Goal: Transaction & Acquisition: Purchase product/service

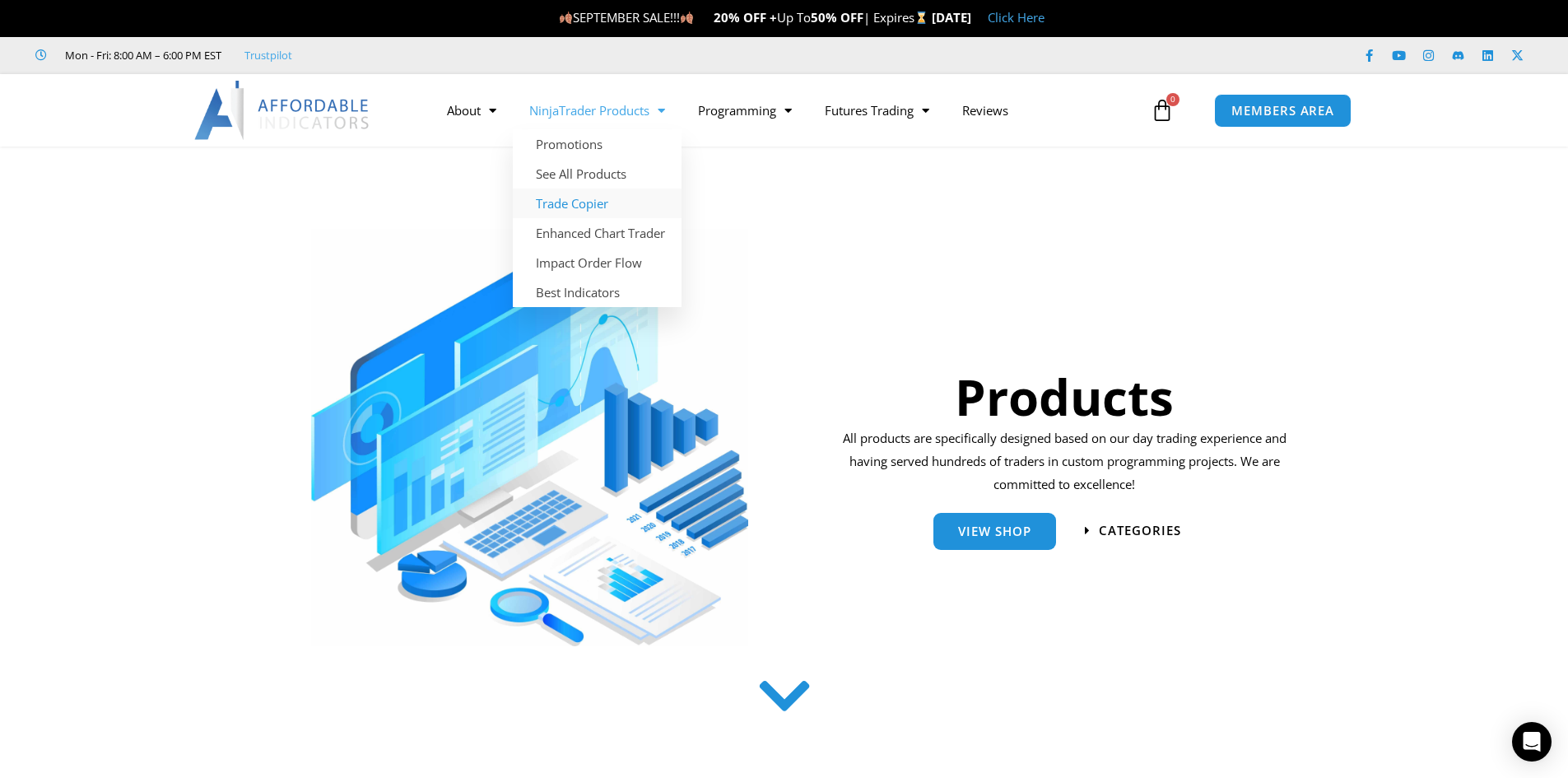
click at [592, 202] on link "Trade Copier" at bounding box center [597, 203] width 169 height 29
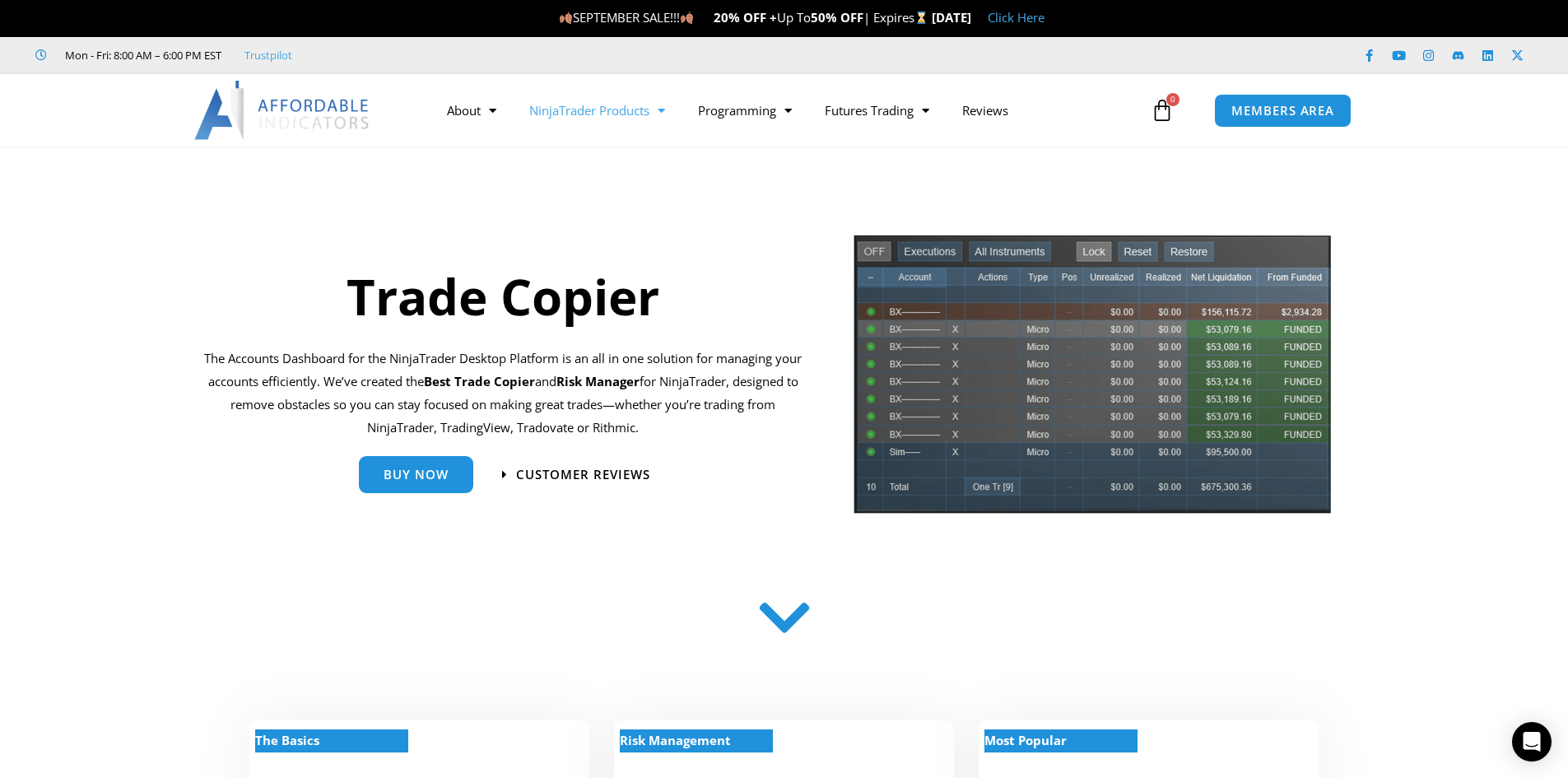
click at [592, 112] on link "NinjaTrader Products" at bounding box center [597, 110] width 169 height 38
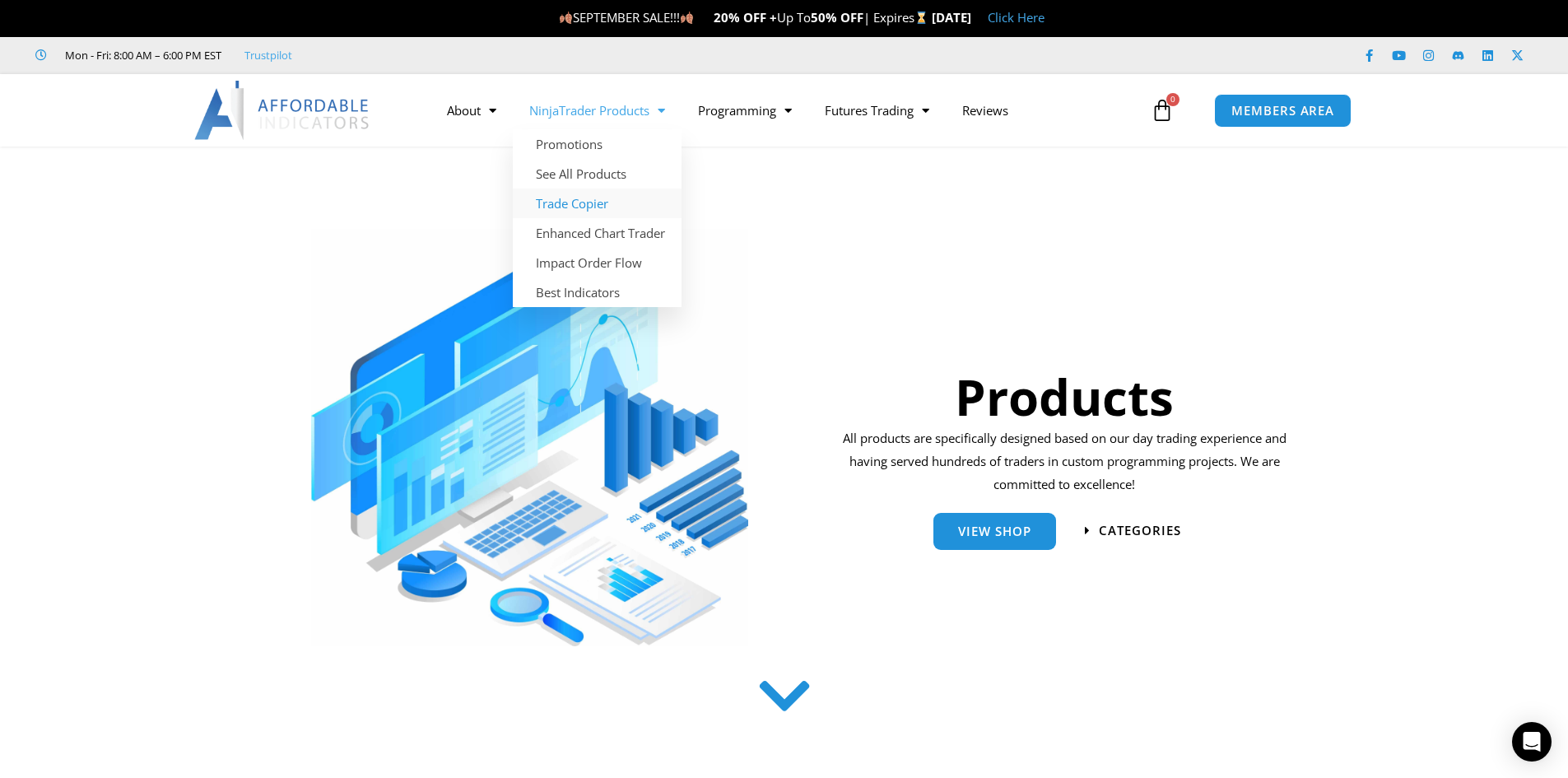
click at [589, 198] on link "Trade Copier" at bounding box center [597, 203] width 169 height 29
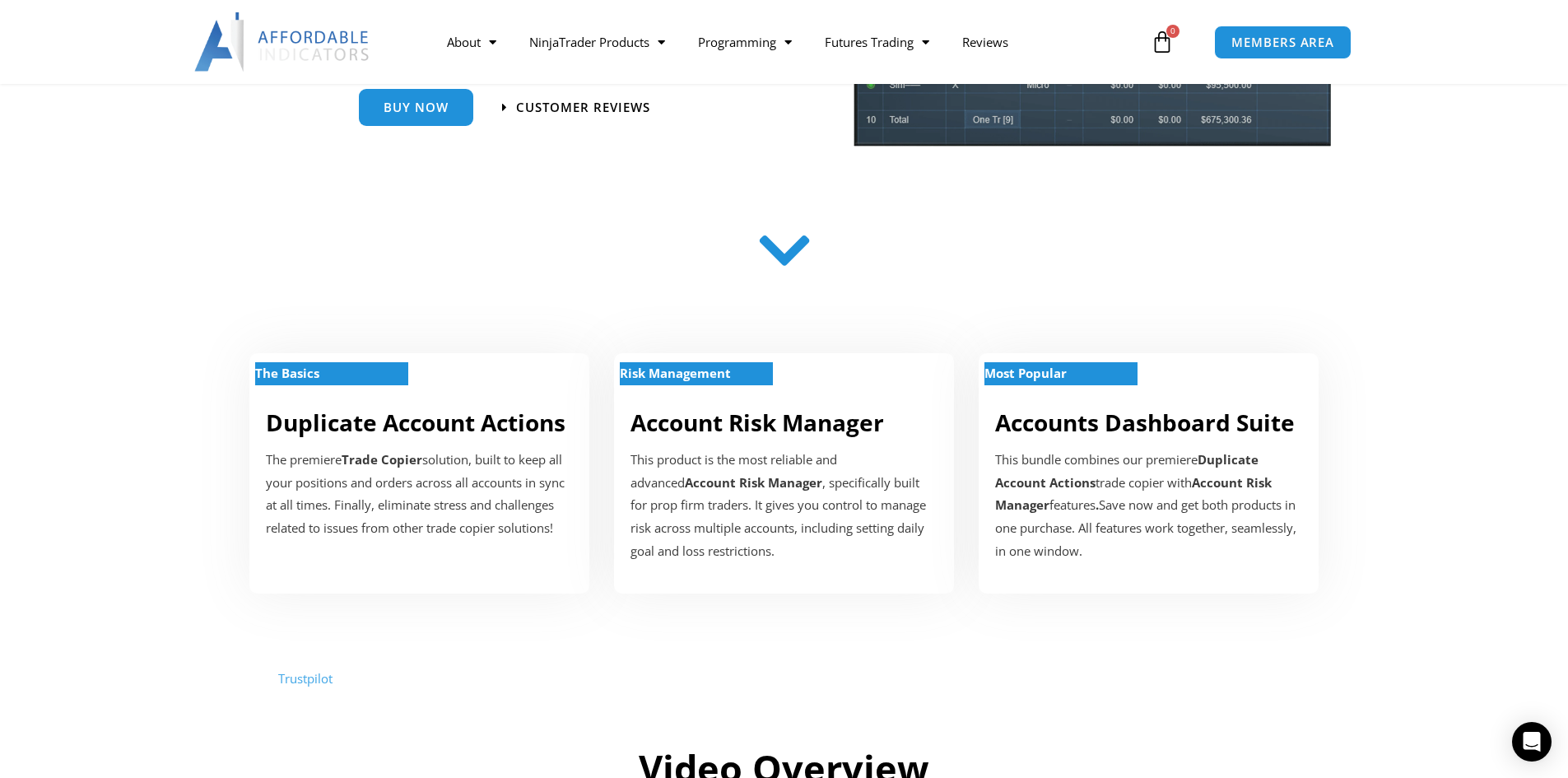
scroll to position [408, 0]
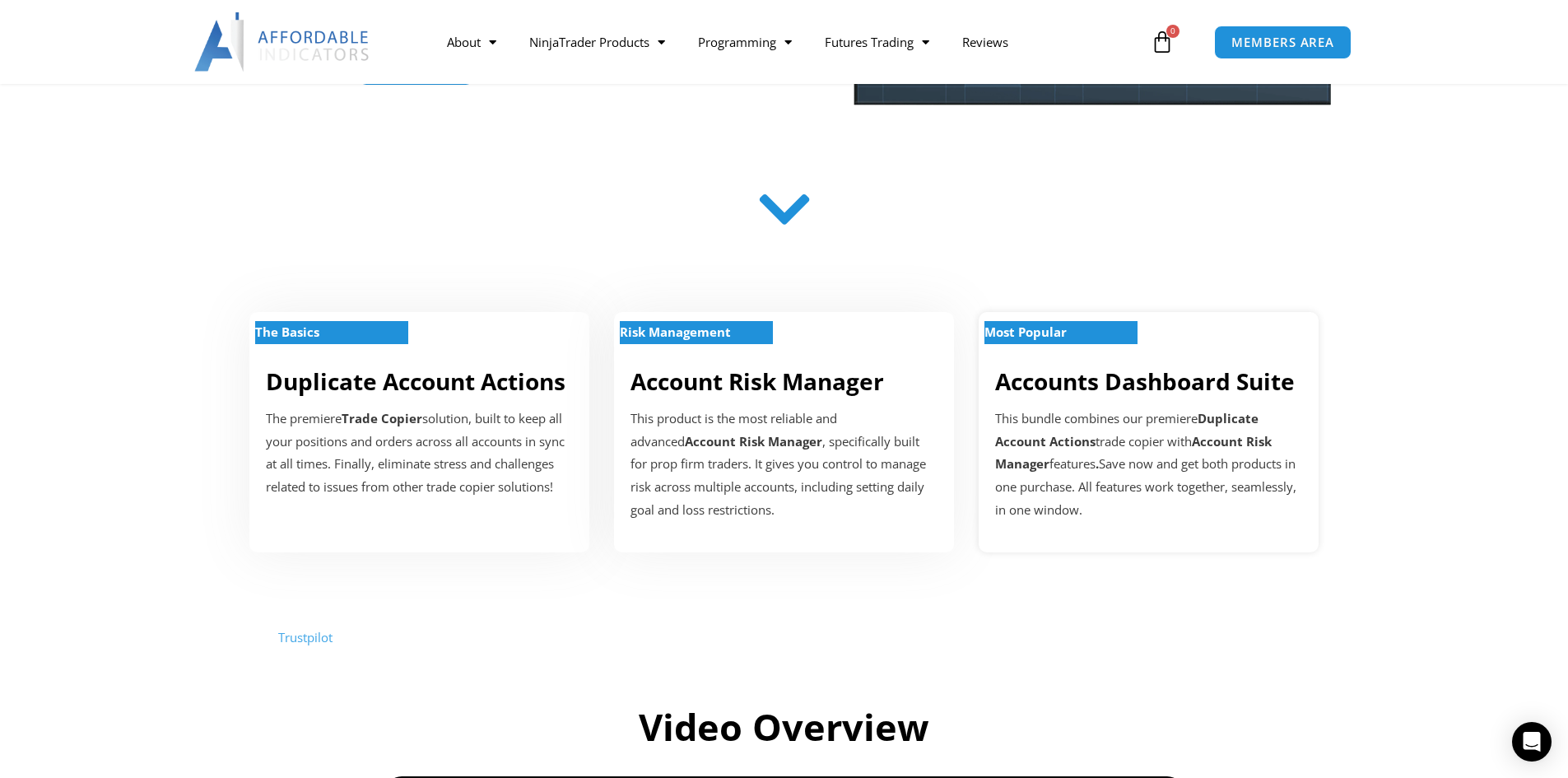
click at [1096, 422] on div "This bundle combines our premiere Duplicate Account Actions trade copier with A…" at bounding box center [1148, 464] width 307 height 114
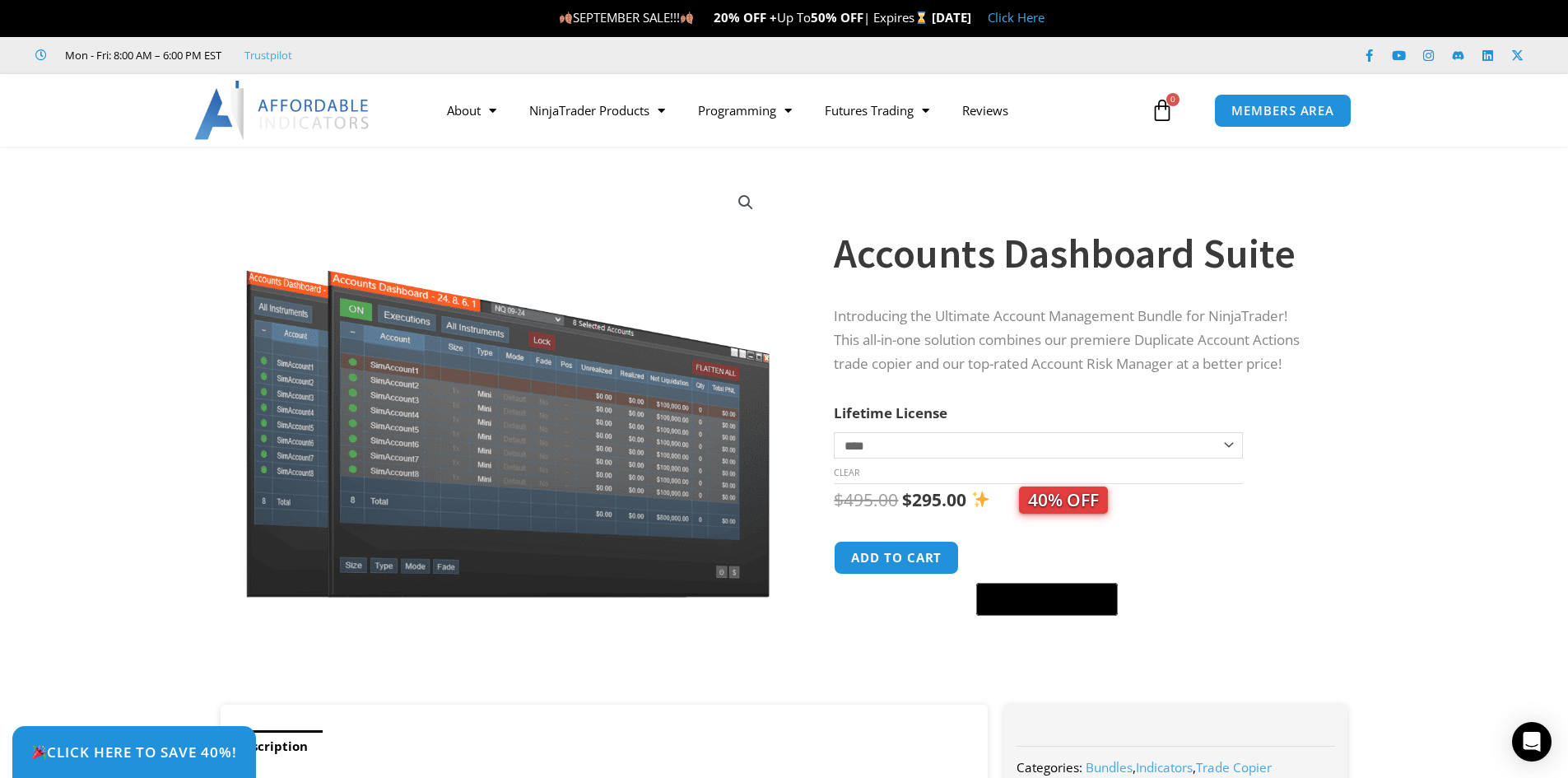
click at [1216, 442] on select "**********" at bounding box center [1038, 445] width 408 height 26
click at [1218, 442] on select "**********" at bounding box center [1038, 445] width 408 height 26
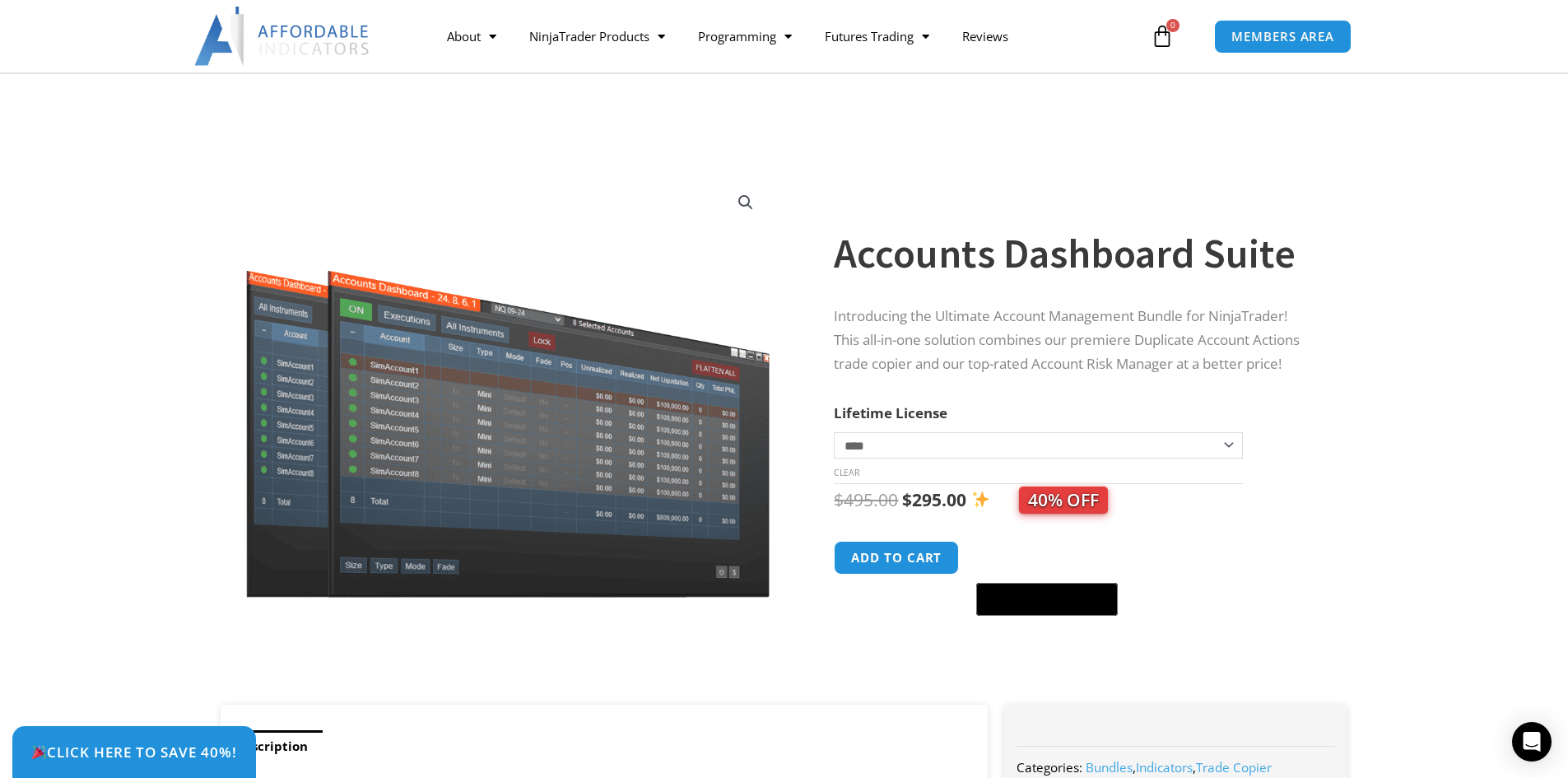
scroll to position [249, 0]
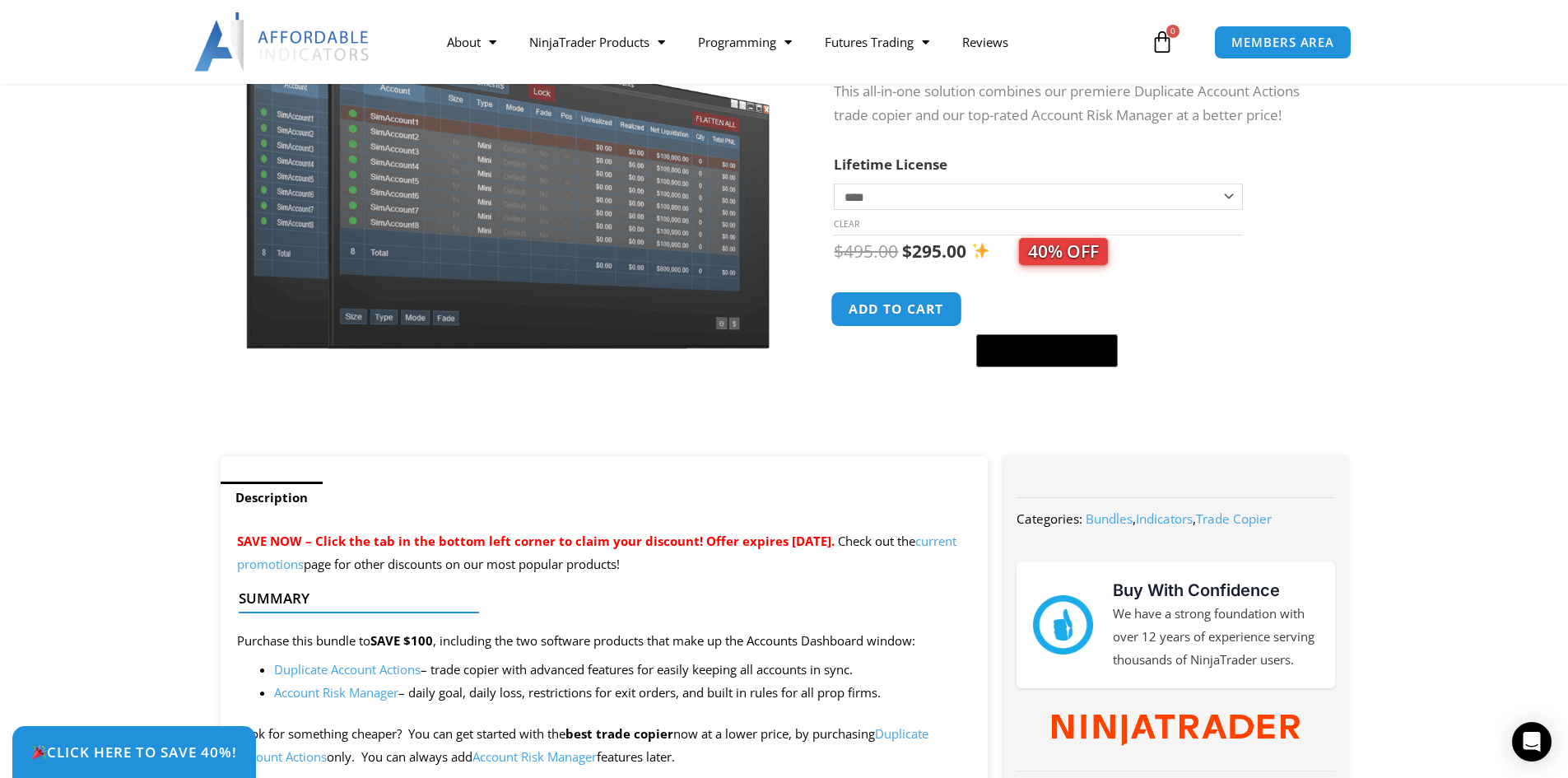
click at [903, 305] on button "Add to cart" at bounding box center [896, 308] width 132 height 35
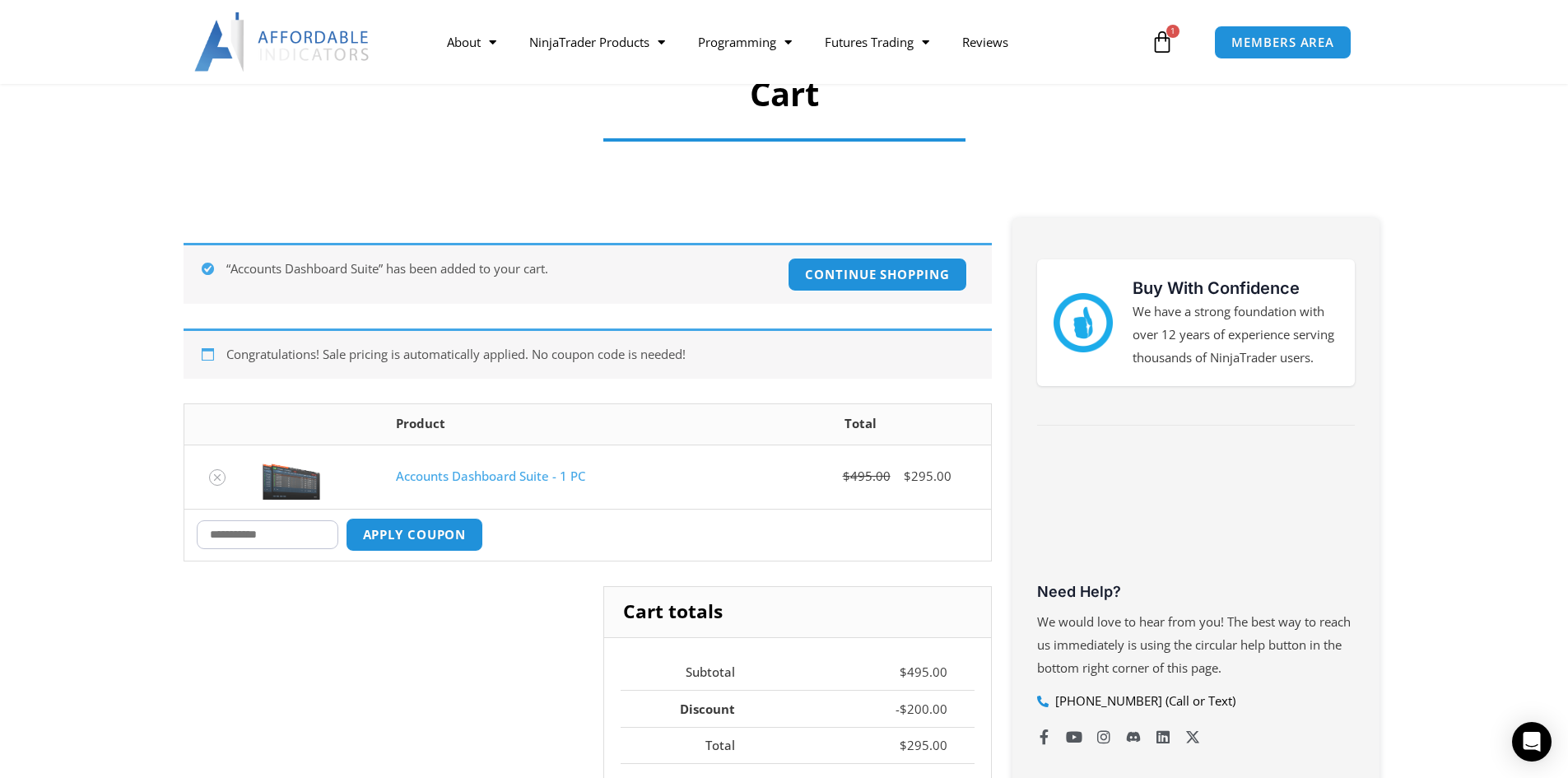
scroll to position [127, 0]
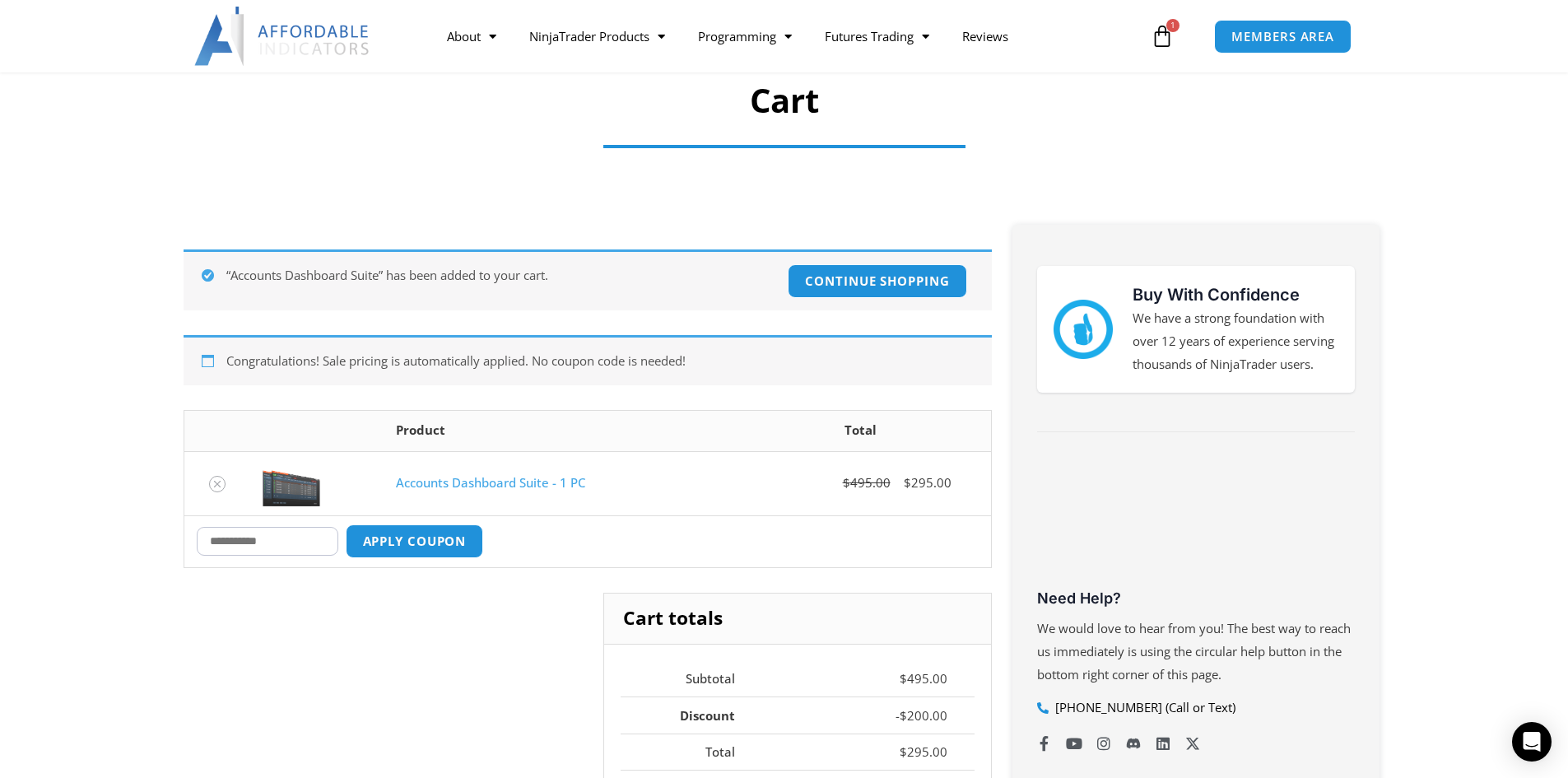
click at [292, 543] on input "Coupon:" at bounding box center [267, 541] width 142 height 29
type input "****"
click at [440, 541] on button "Apply coupon" at bounding box center [414, 541] width 144 height 35
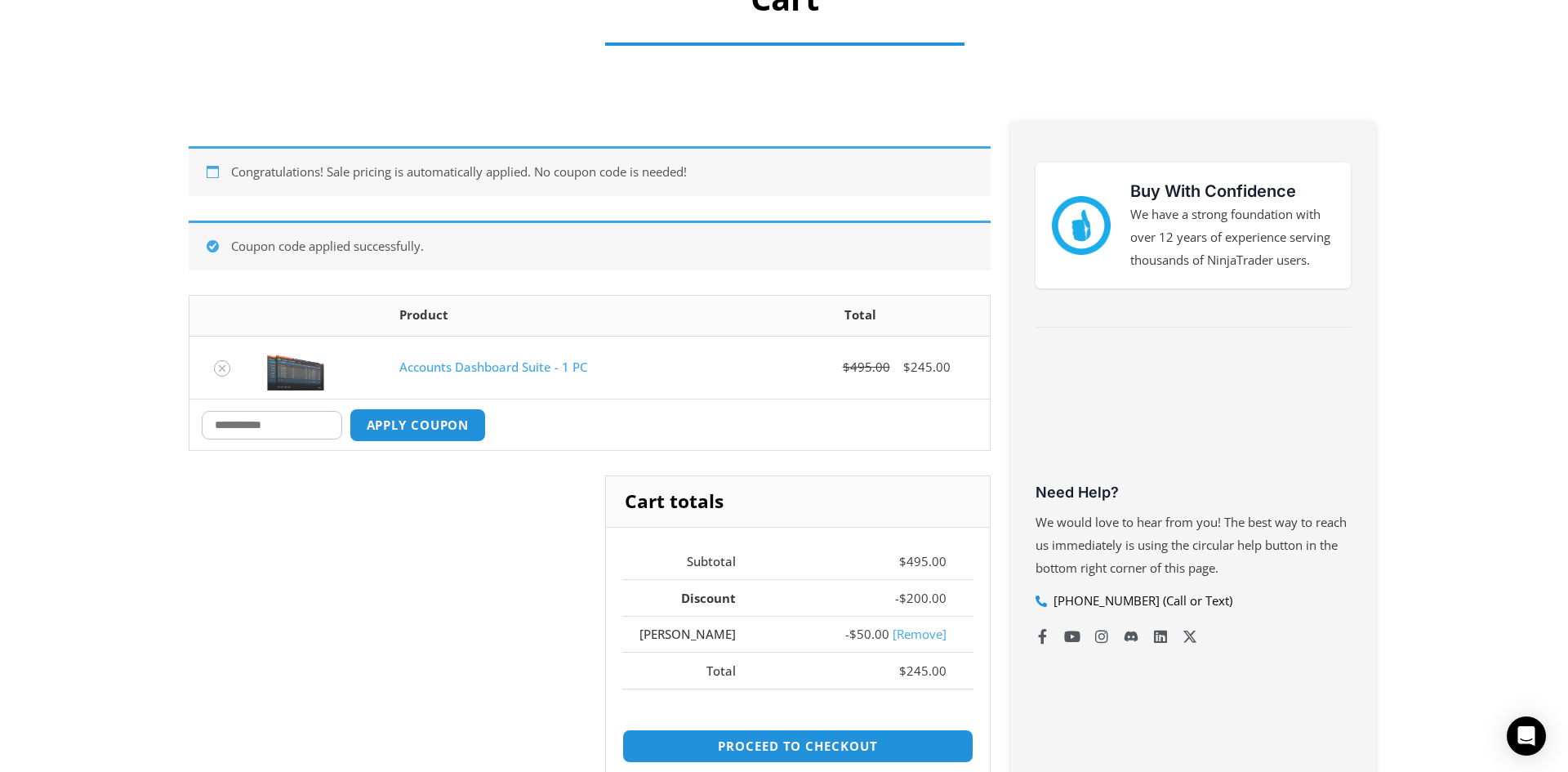
scroll to position [0, 0]
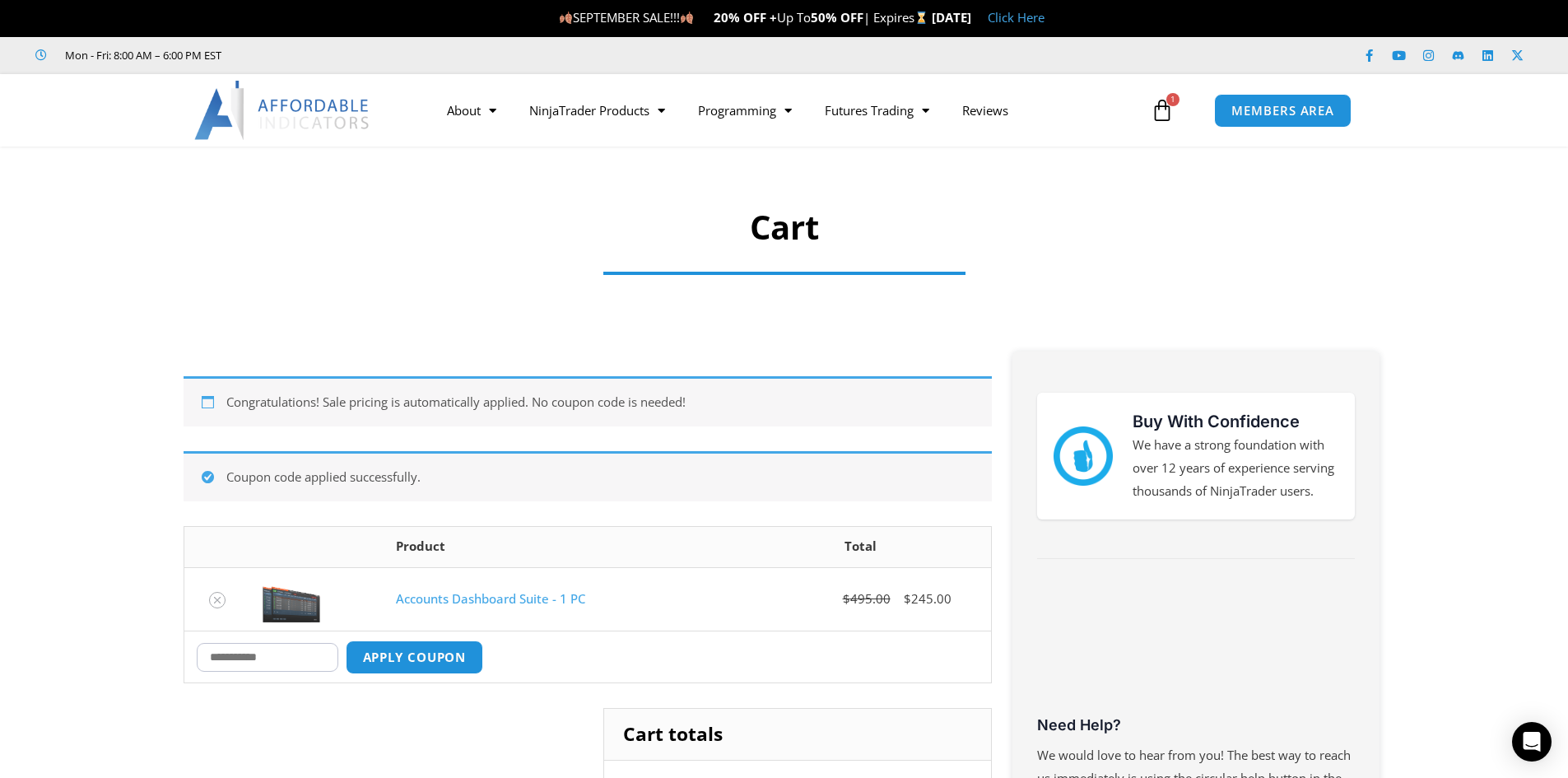
click at [280, 87] on img at bounding box center [282, 110] width 177 height 60
click at [323, 111] on img at bounding box center [282, 110] width 177 height 60
